Goal: Navigation & Orientation: Find specific page/section

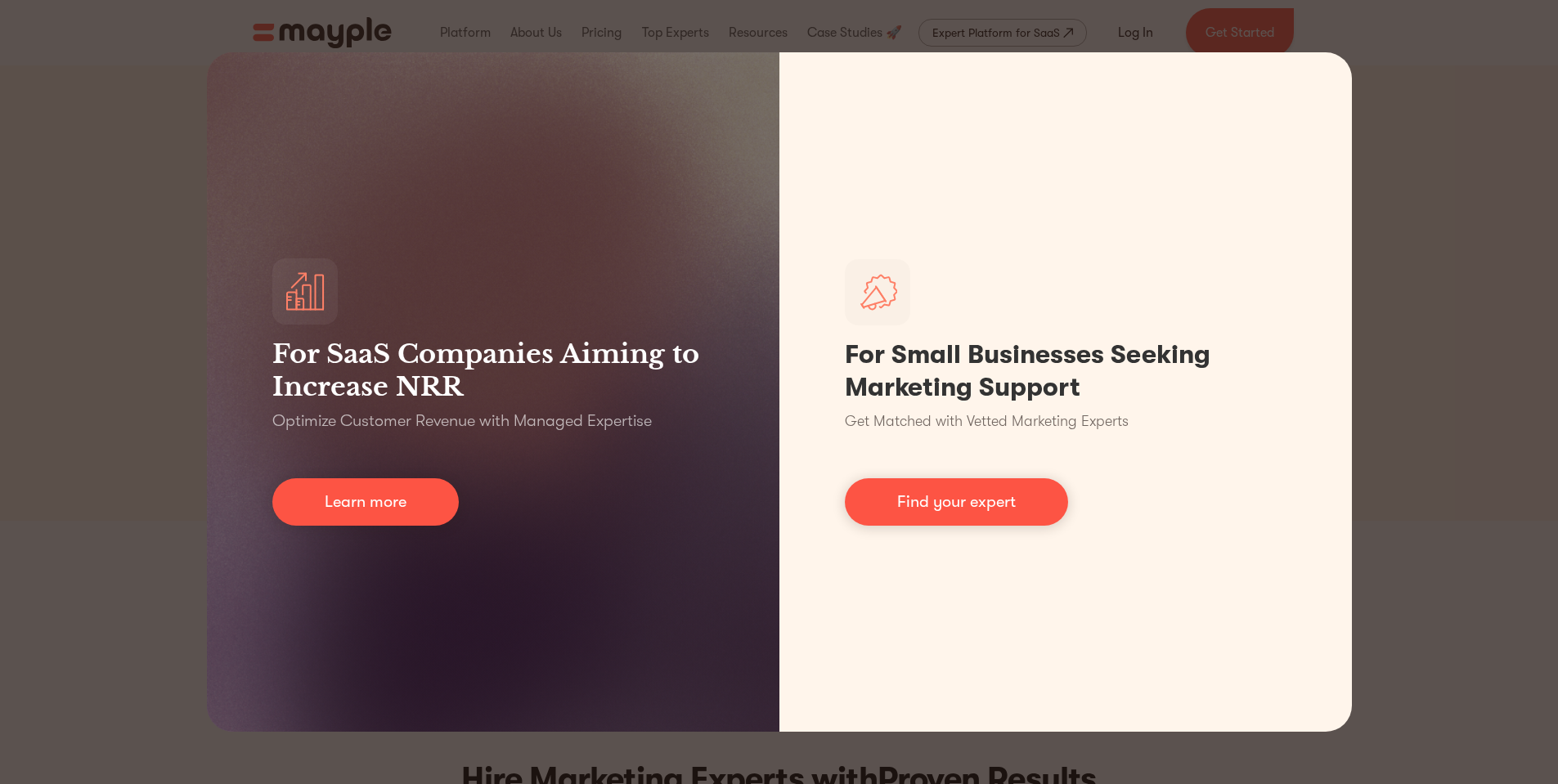
click at [1526, 47] on div "For SaaS Companies Aiming to Increase NRR Optimize Customer Revenue with Manage…" at bounding box center [779, 392] width 1558 height 784
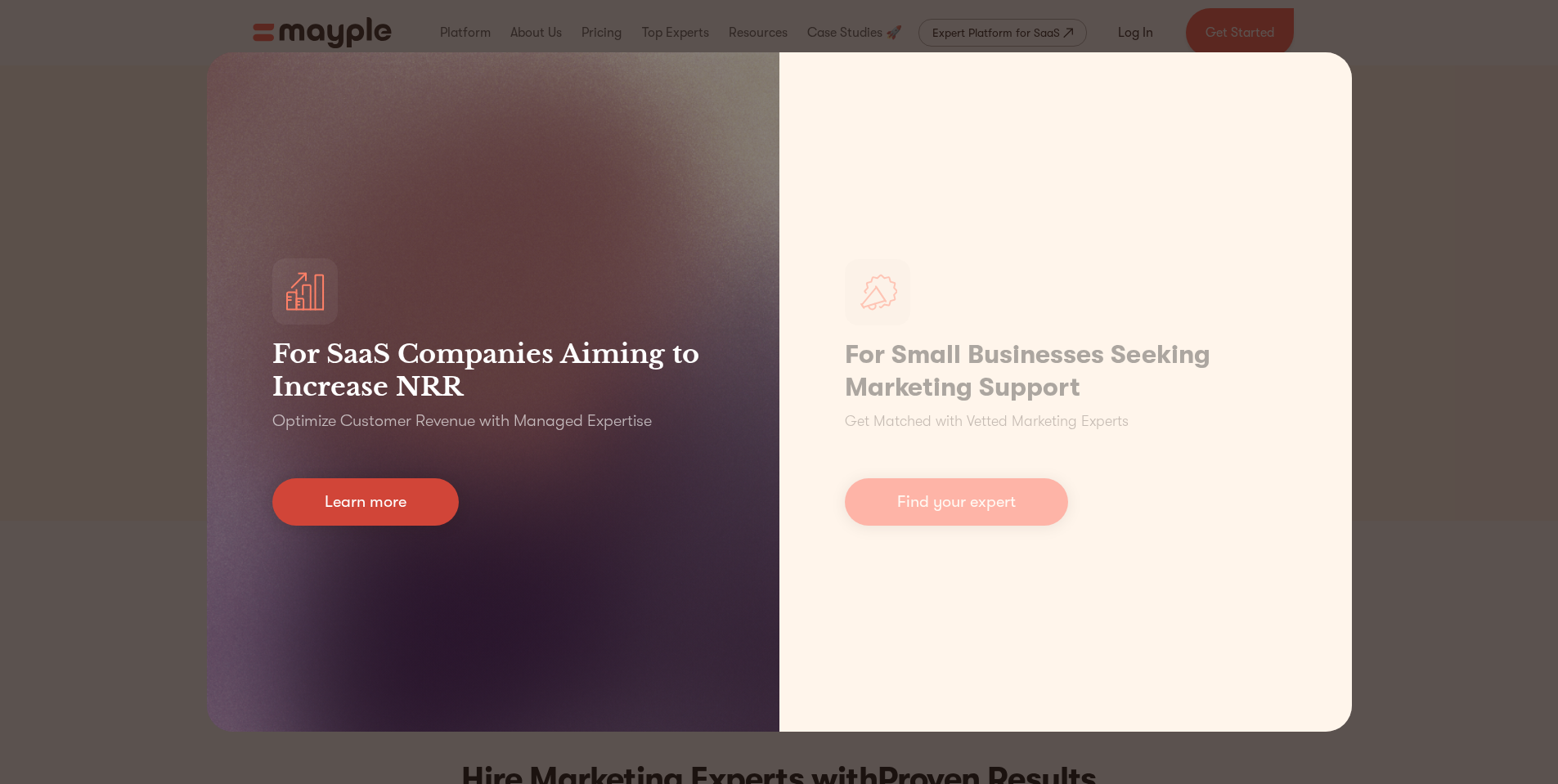
click at [401, 498] on link "Learn more" at bounding box center [366, 502] width 186 height 47
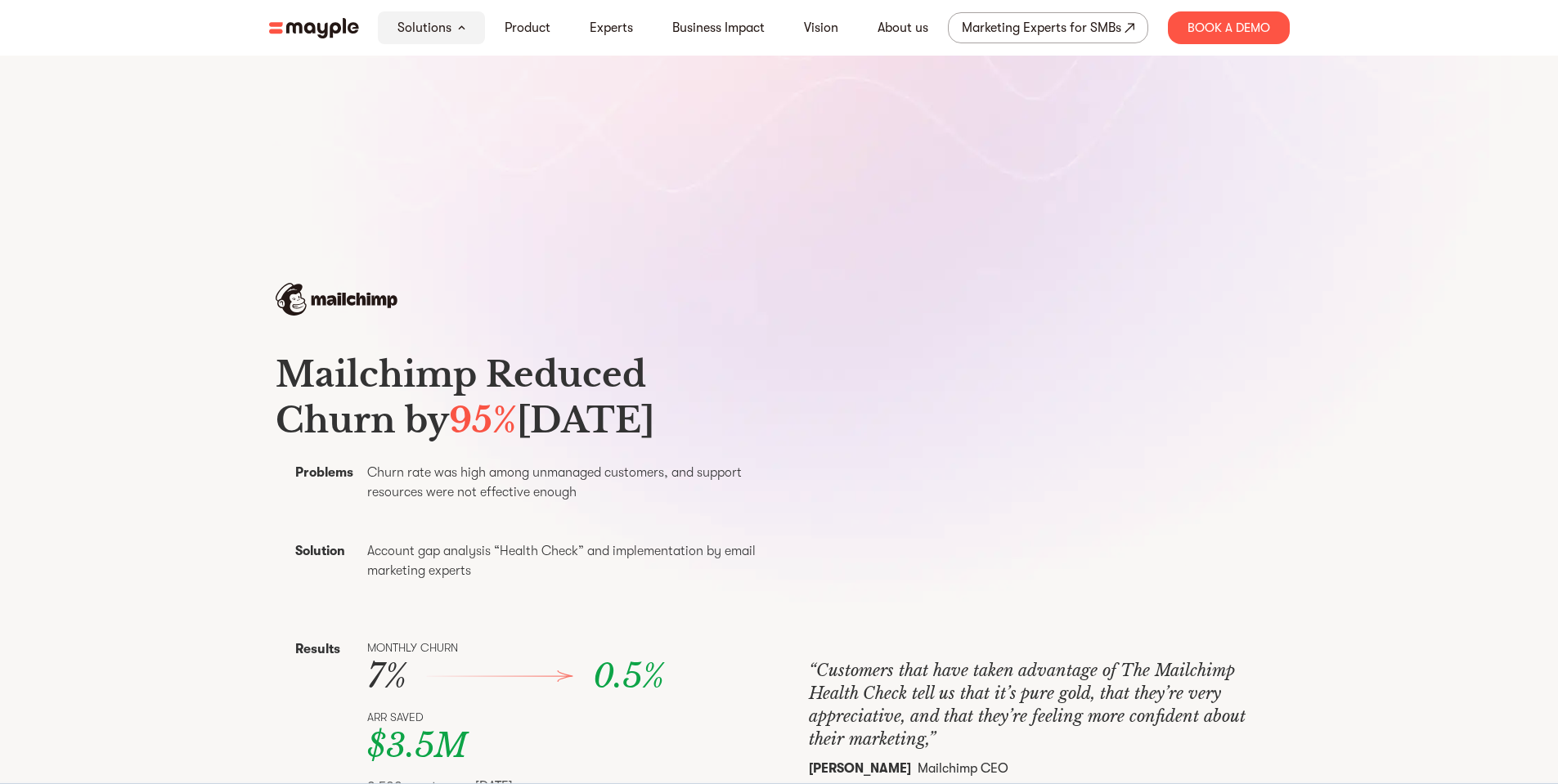
scroll to position [327, 0]
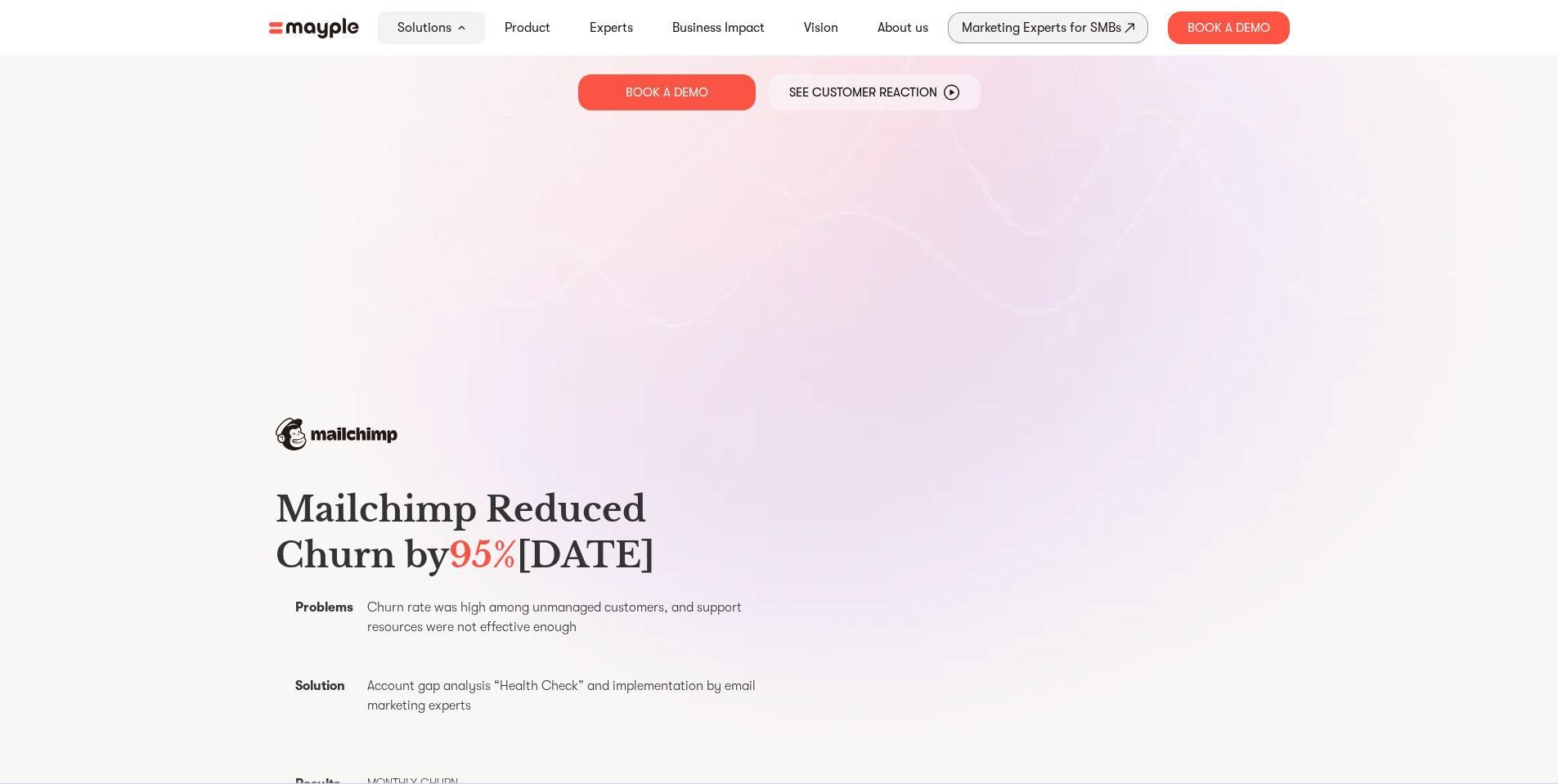
click at [1017, 37] on div "Marketing Experts for SMBs" at bounding box center [1041, 28] width 159 height 23
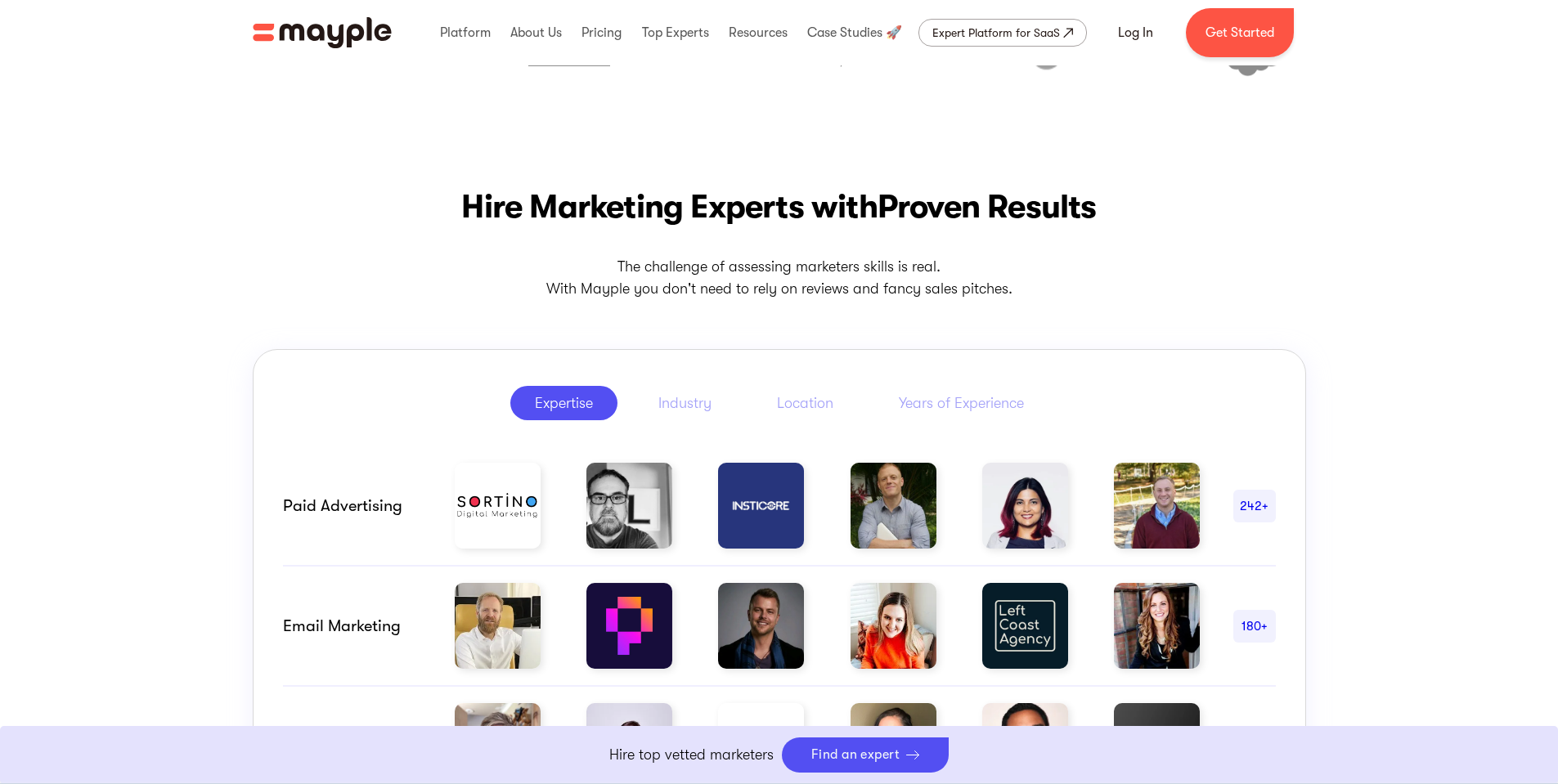
scroll to position [409, 0]
